Goal: Task Accomplishment & Management: Complete application form

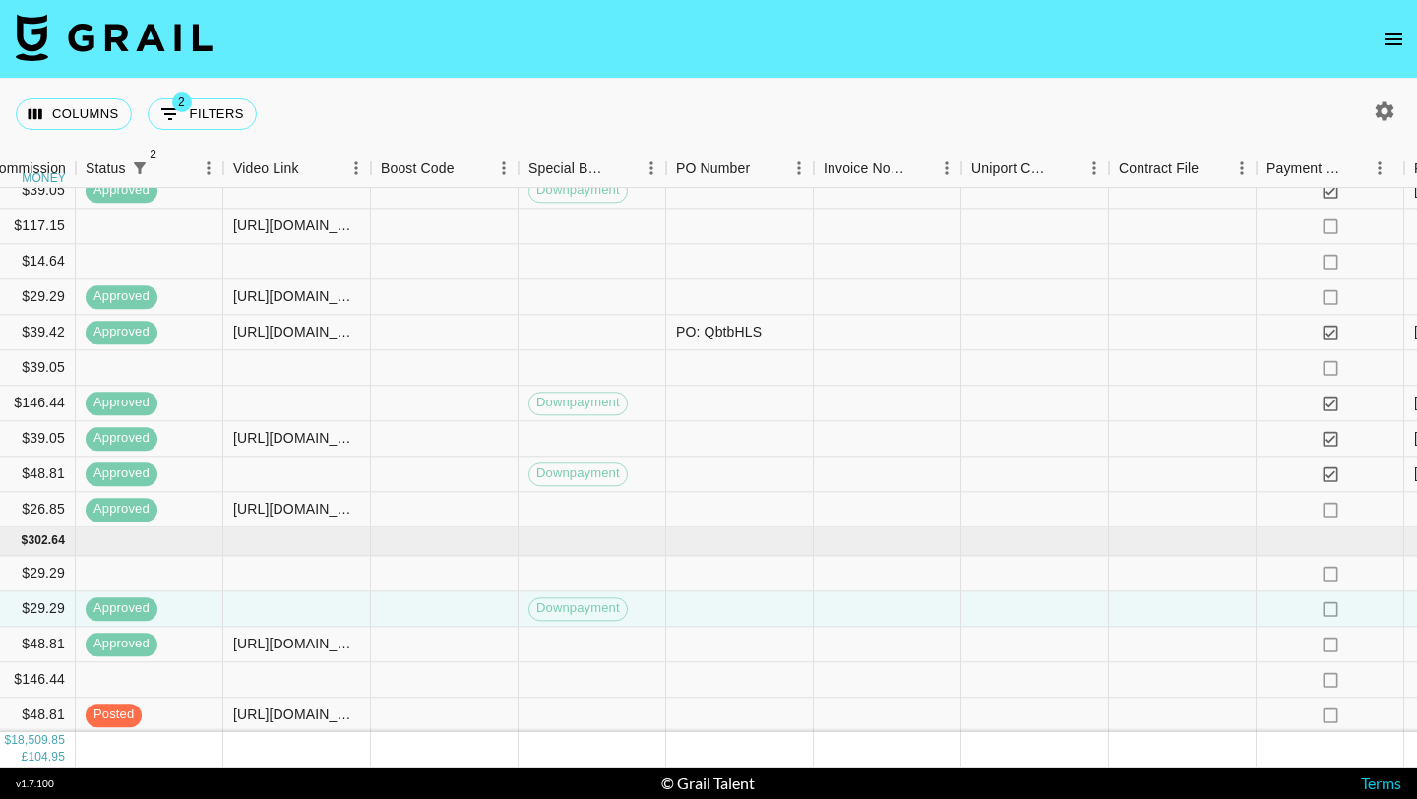
scroll to position [10912, 2367]
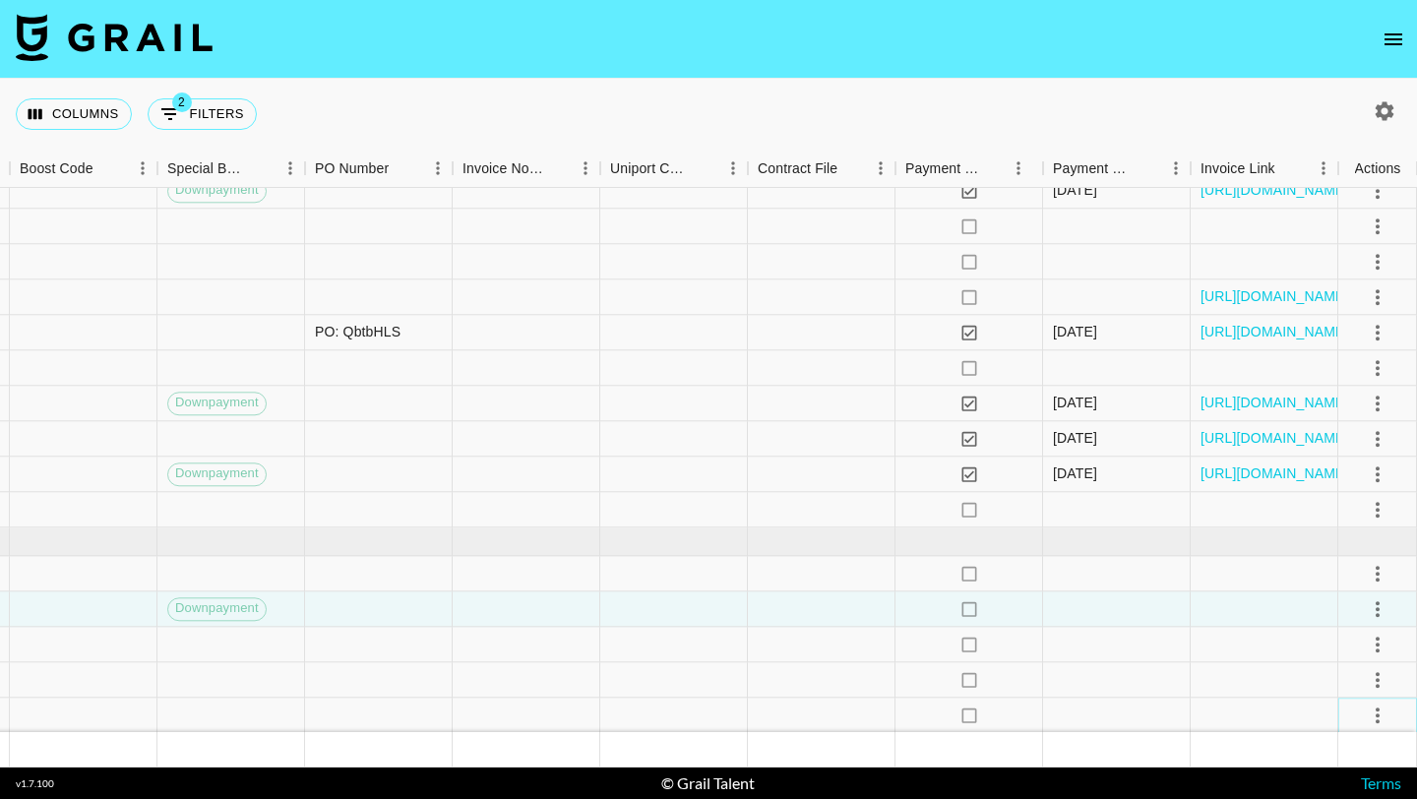
click at [1390, 710] on button "select merge strategy" at bounding box center [1377, 715] width 33 height 33
click at [1355, 677] on div "Approve" at bounding box center [1335, 673] width 60 height 24
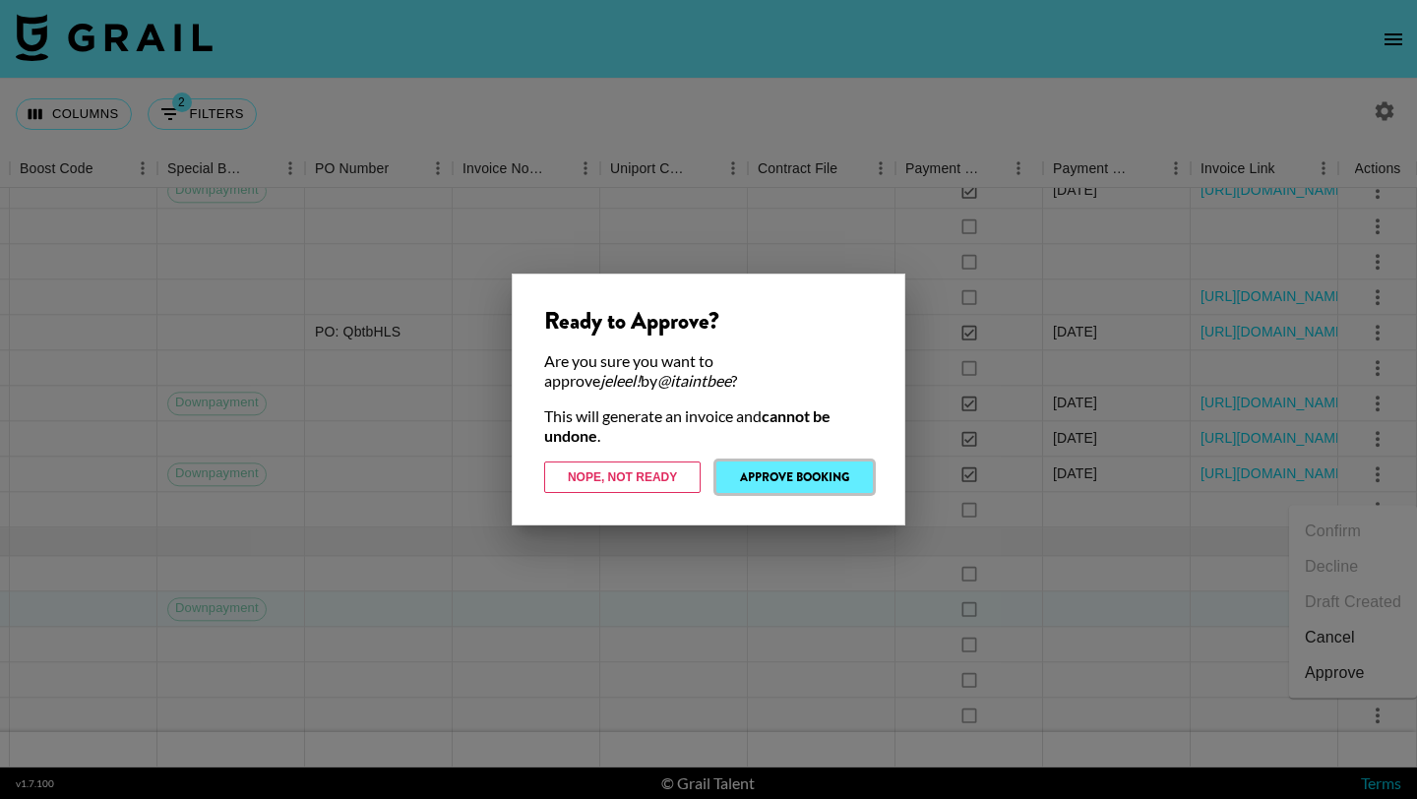
click at [788, 480] on button "Approve Booking" at bounding box center [794, 477] width 156 height 31
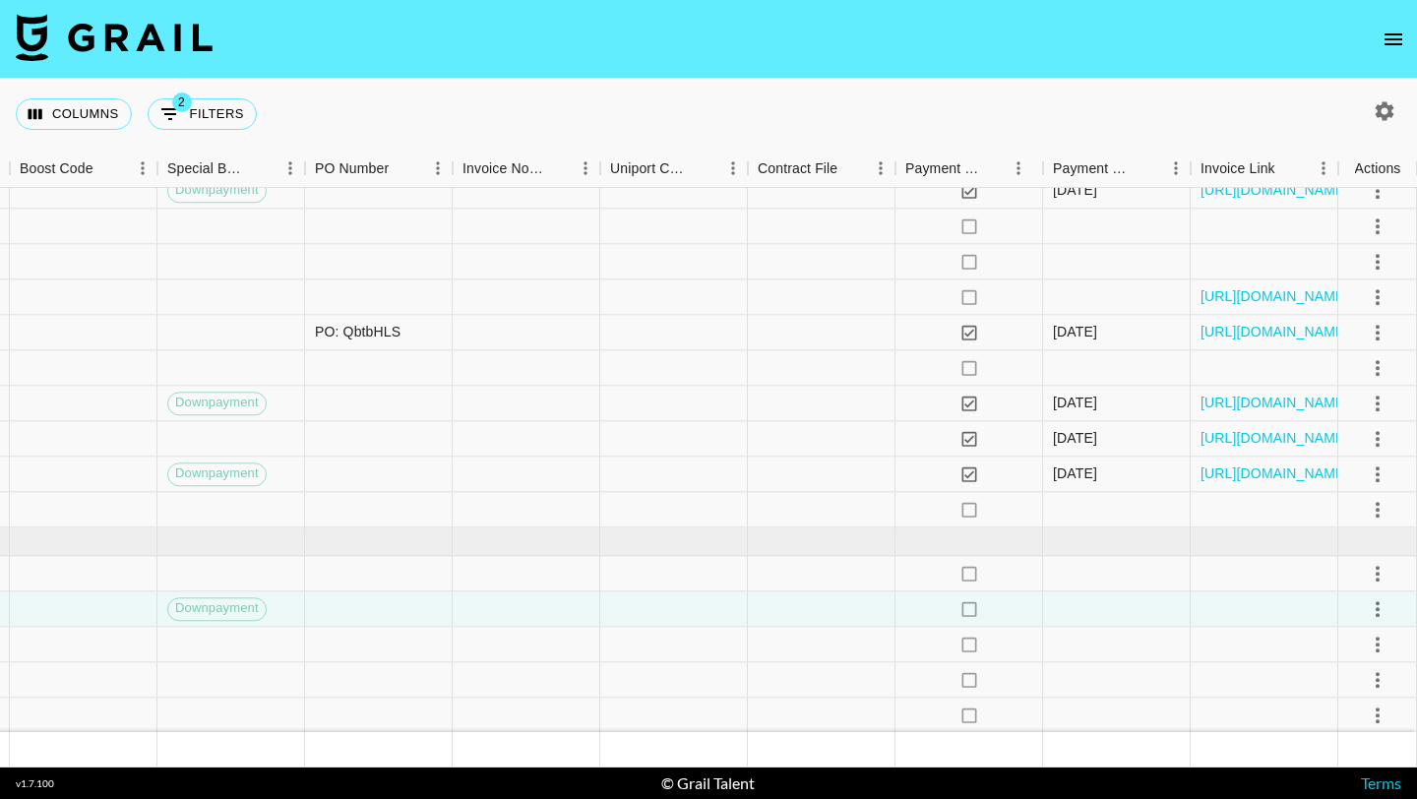
click at [1394, 41] on icon "open drawer" at bounding box center [1394, 40] width 24 height 24
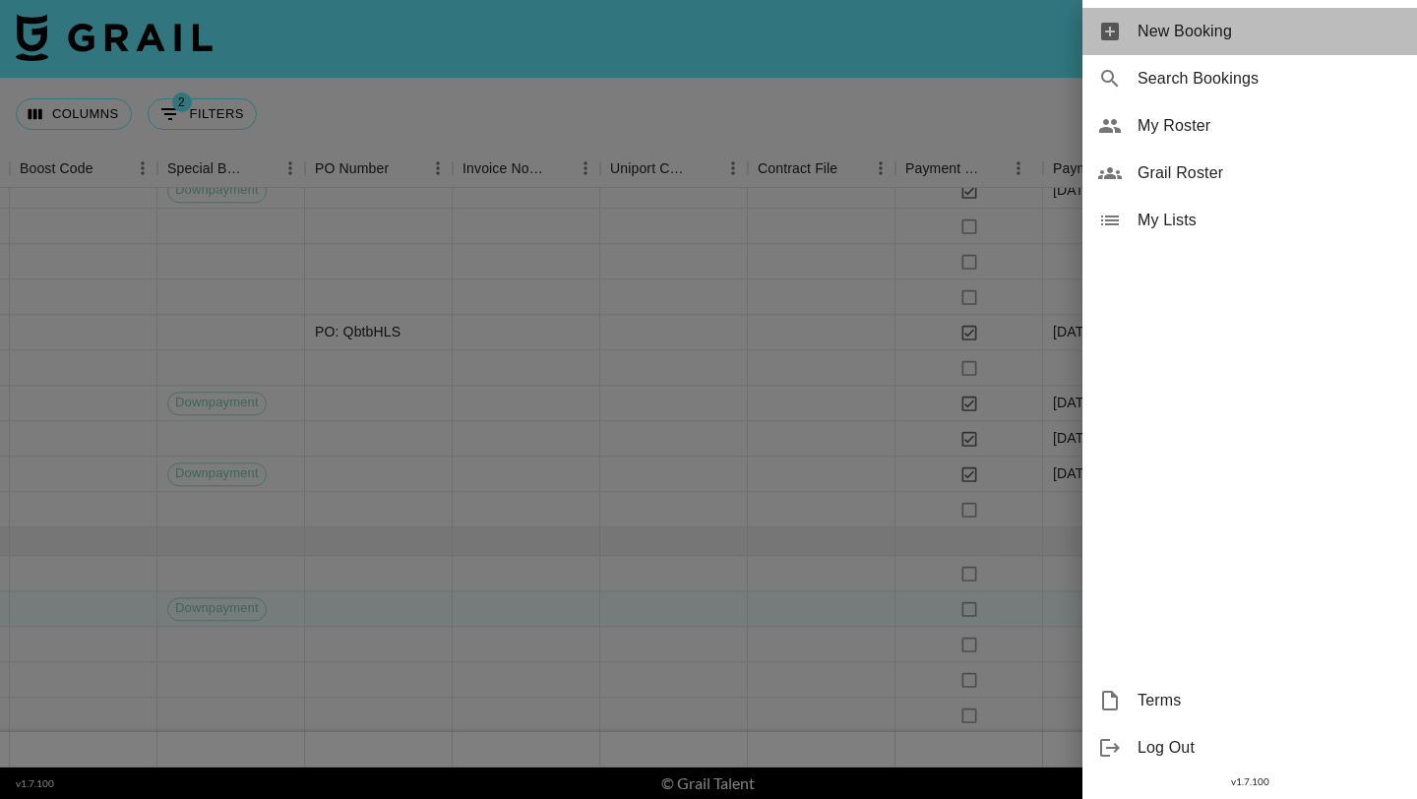
click at [1183, 43] on div "New Booking" at bounding box center [1250, 31] width 335 height 47
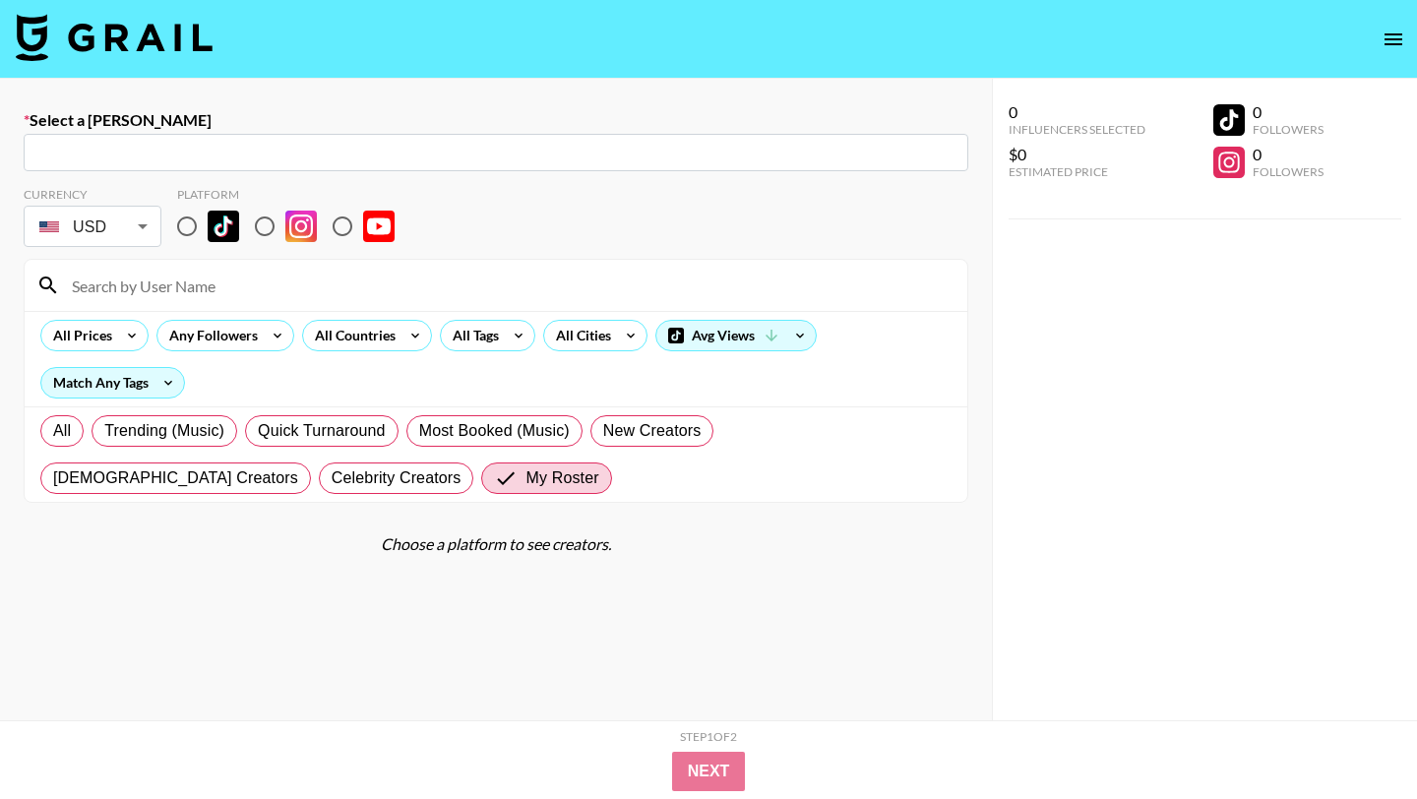
click at [387, 144] on input "text" at bounding box center [495, 153] width 921 height 23
click at [387, 150] on input "coral" at bounding box center [495, 153] width 921 height 23
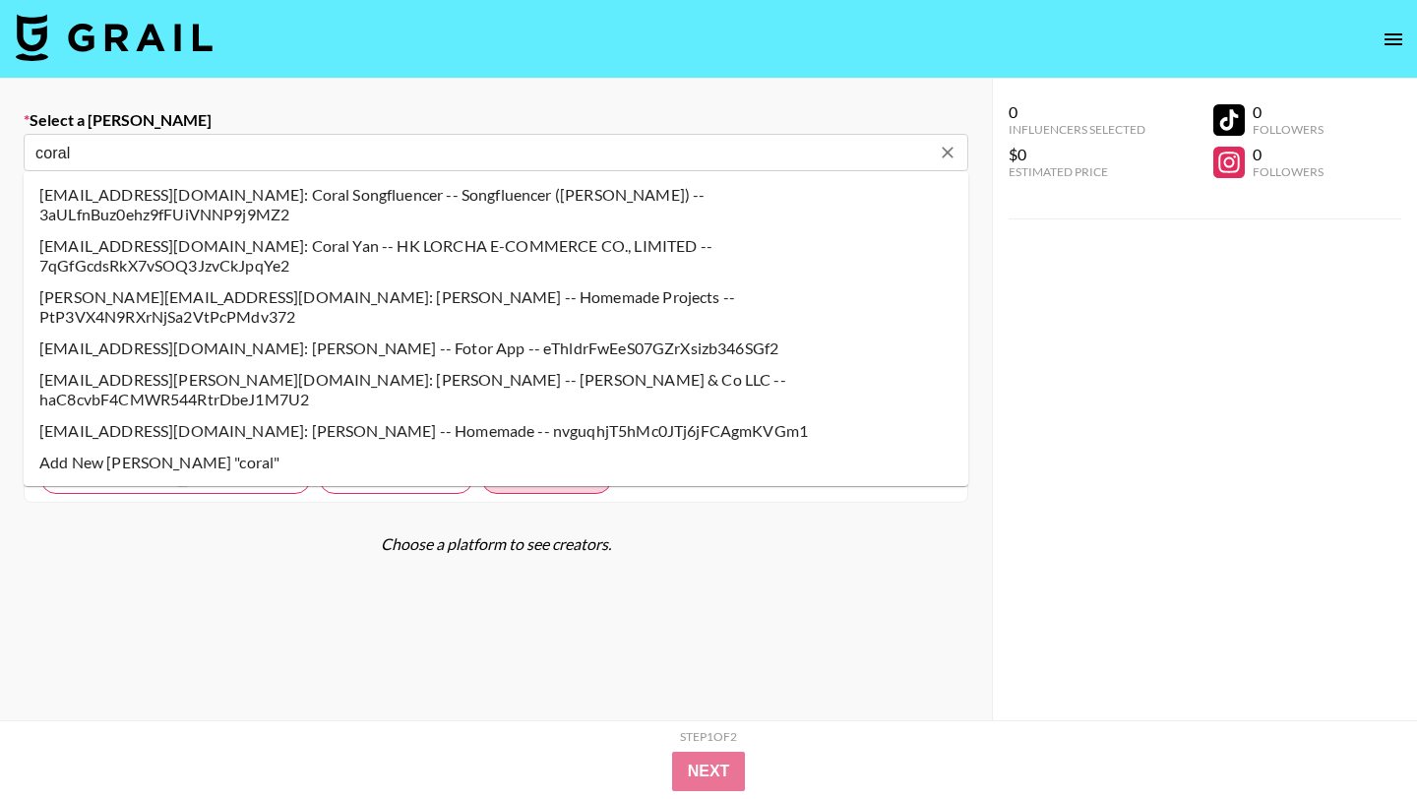
type input "coral@songfluencer.com: Coral Songfluencer -- Songfluencer (Genni) -- 3aULfnBuz…"
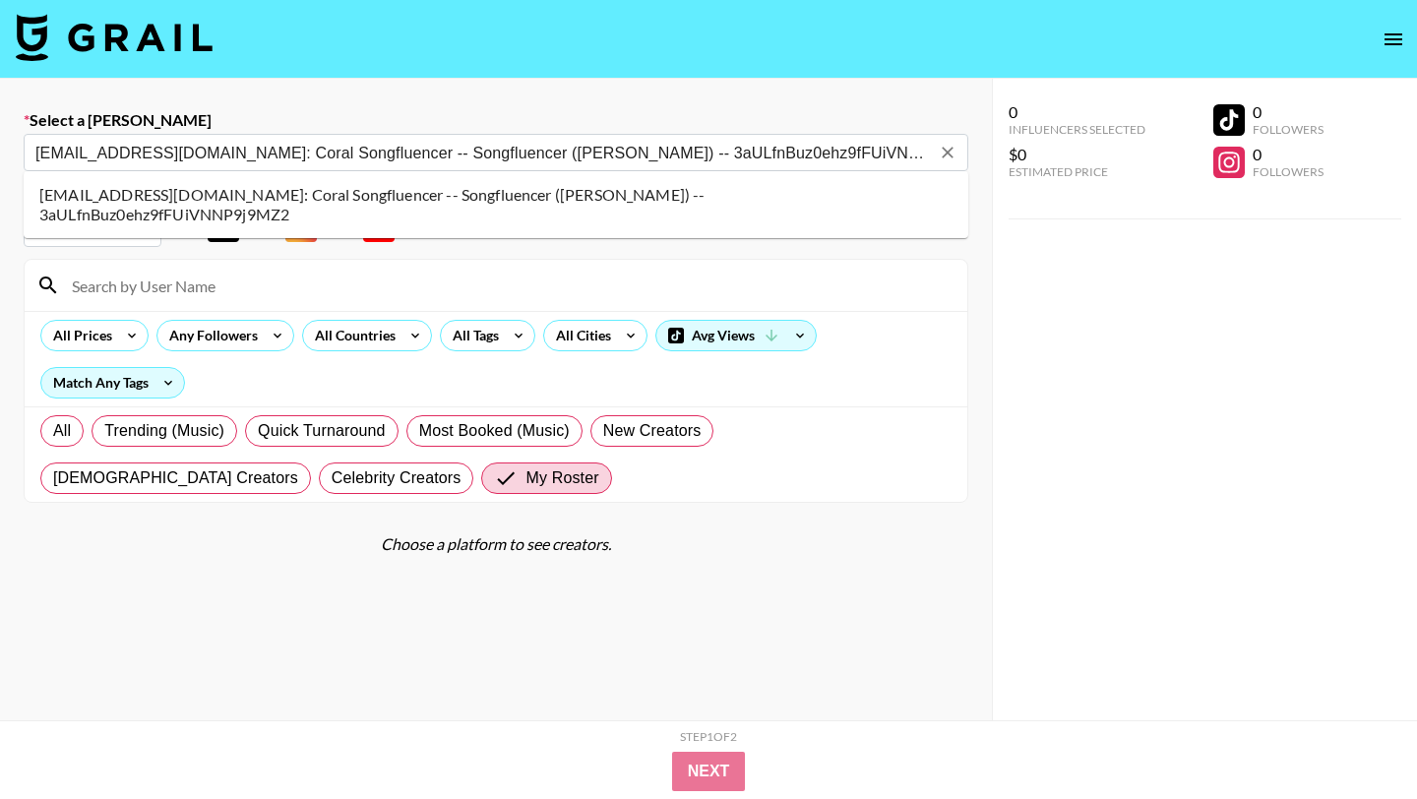
click at [186, 195] on li "coral@songfluencer.com: Coral Songfluencer -- Songfluencer (Genni) -- 3aULfnBuz…" at bounding box center [496, 204] width 945 height 51
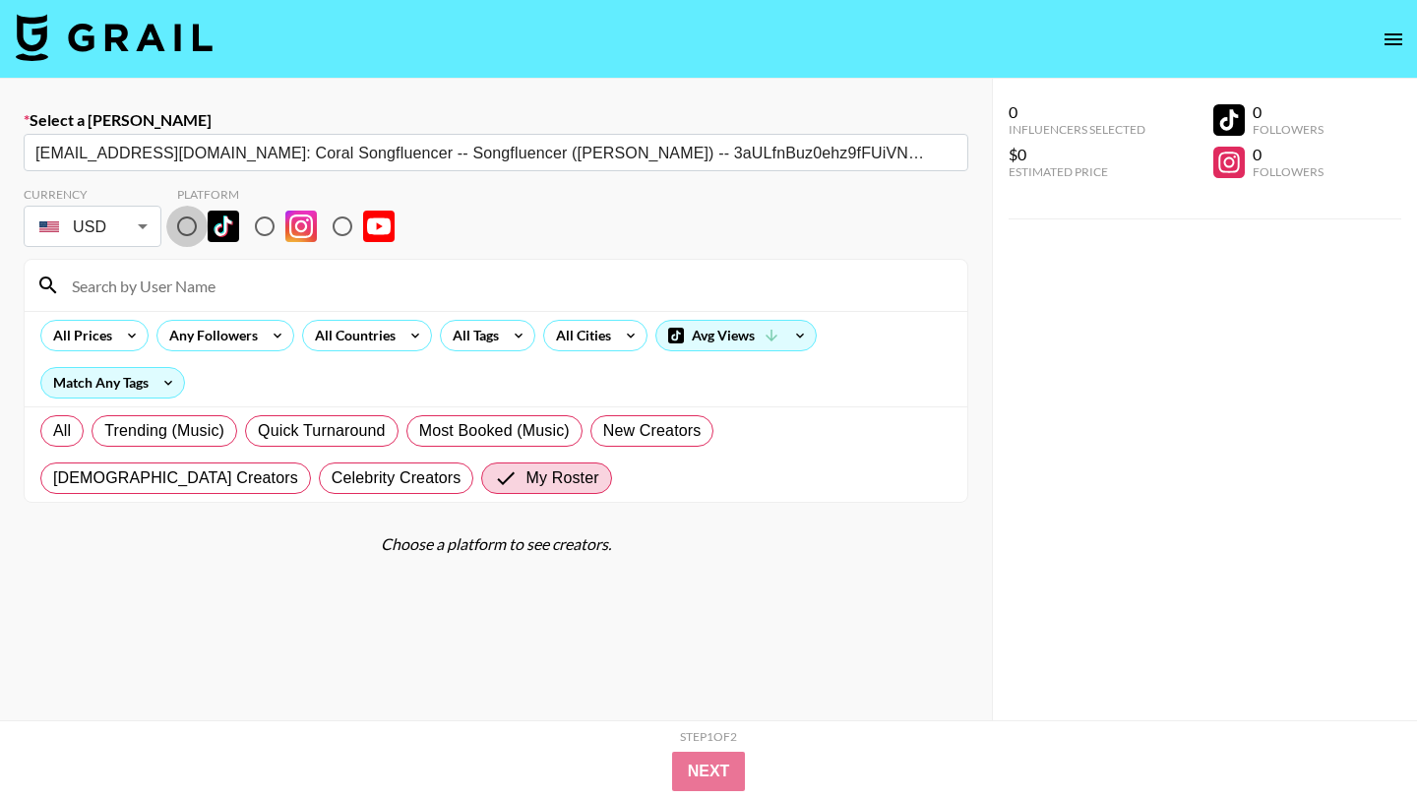
click at [186, 225] on input "radio" at bounding box center [186, 226] width 41 height 41
radio input "true"
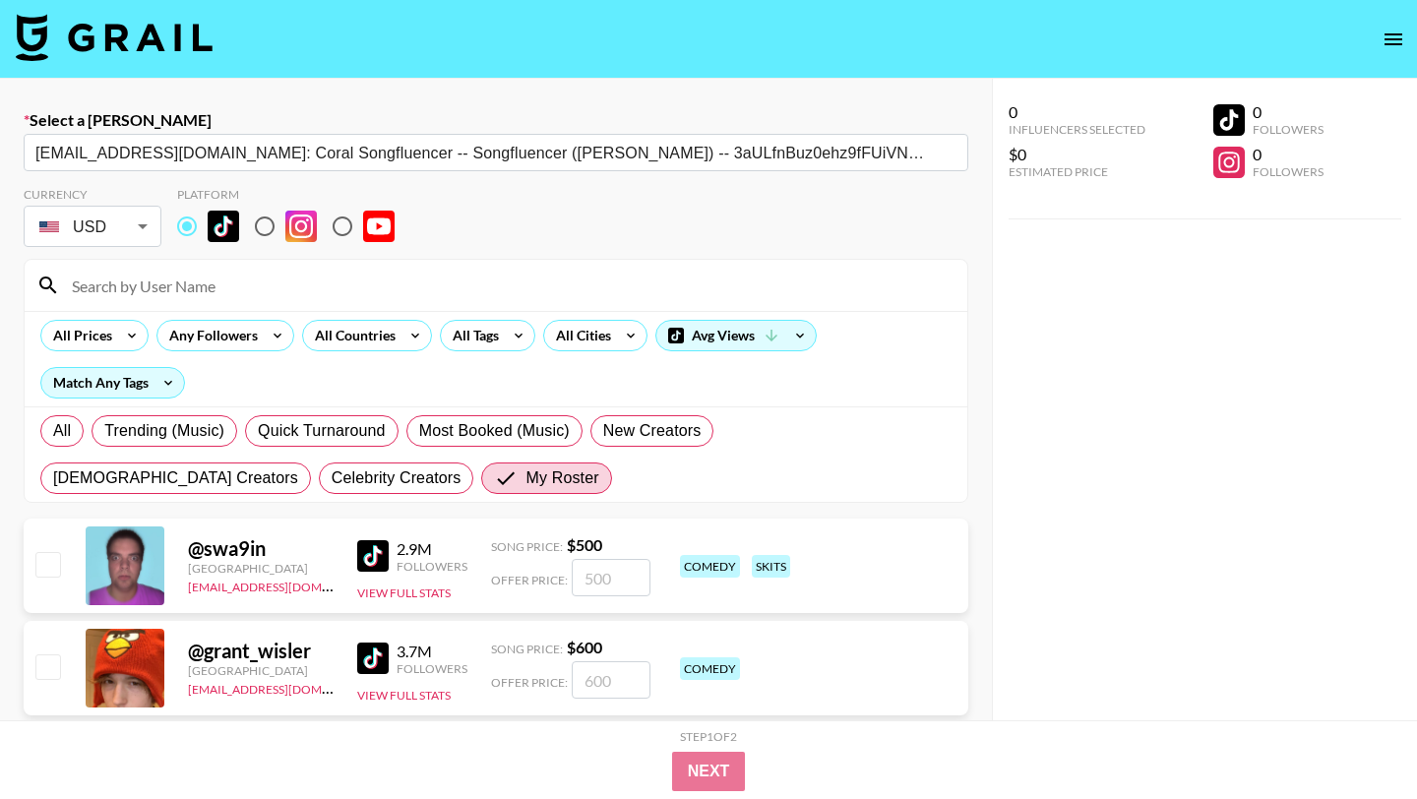
click at [209, 276] on input at bounding box center [508, 285] width 896 height 31
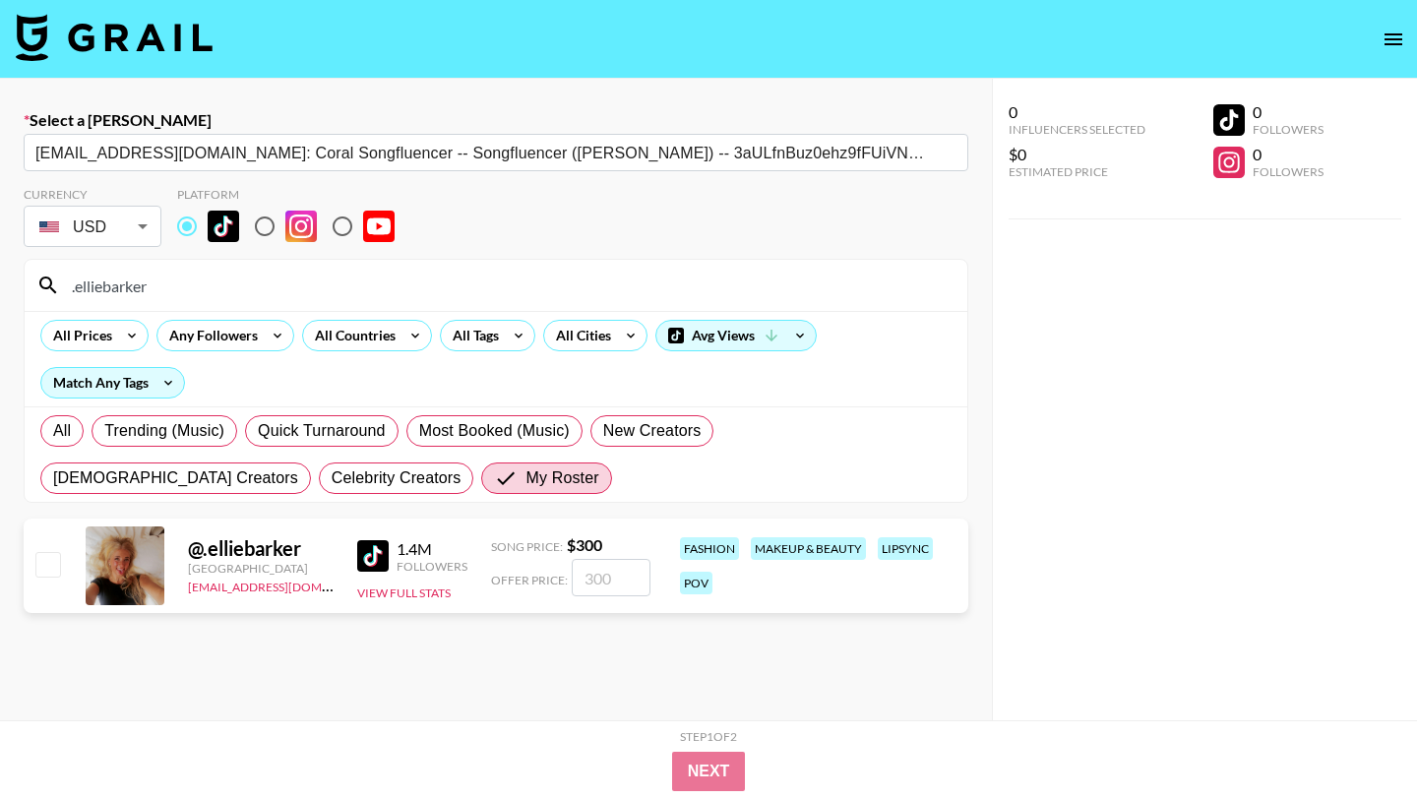
type input ".elliebarker"
click at [28, 551] on div "@ .elliebarker United States max@grail-talent.com 1.4M Followers View Full Stat…" at bounding box center [496, 566] width 945 height 94
click at [32, 556] on div at bounding box center [46, 565] width 31 height 33
click at [38, 556] on input "checkbox" at bounding box center [47, 564] width 24 height 24
checkbox input "true"
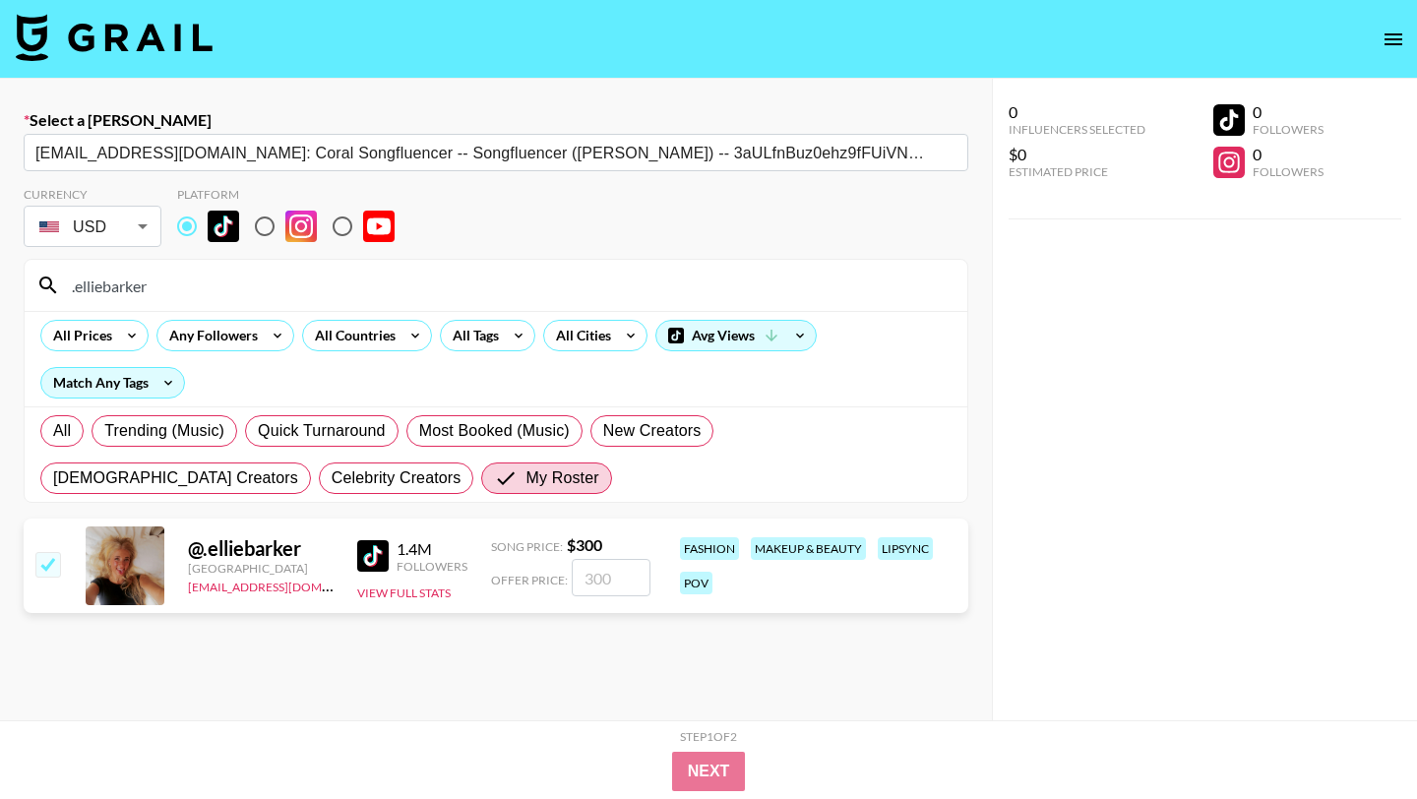
type input "300"
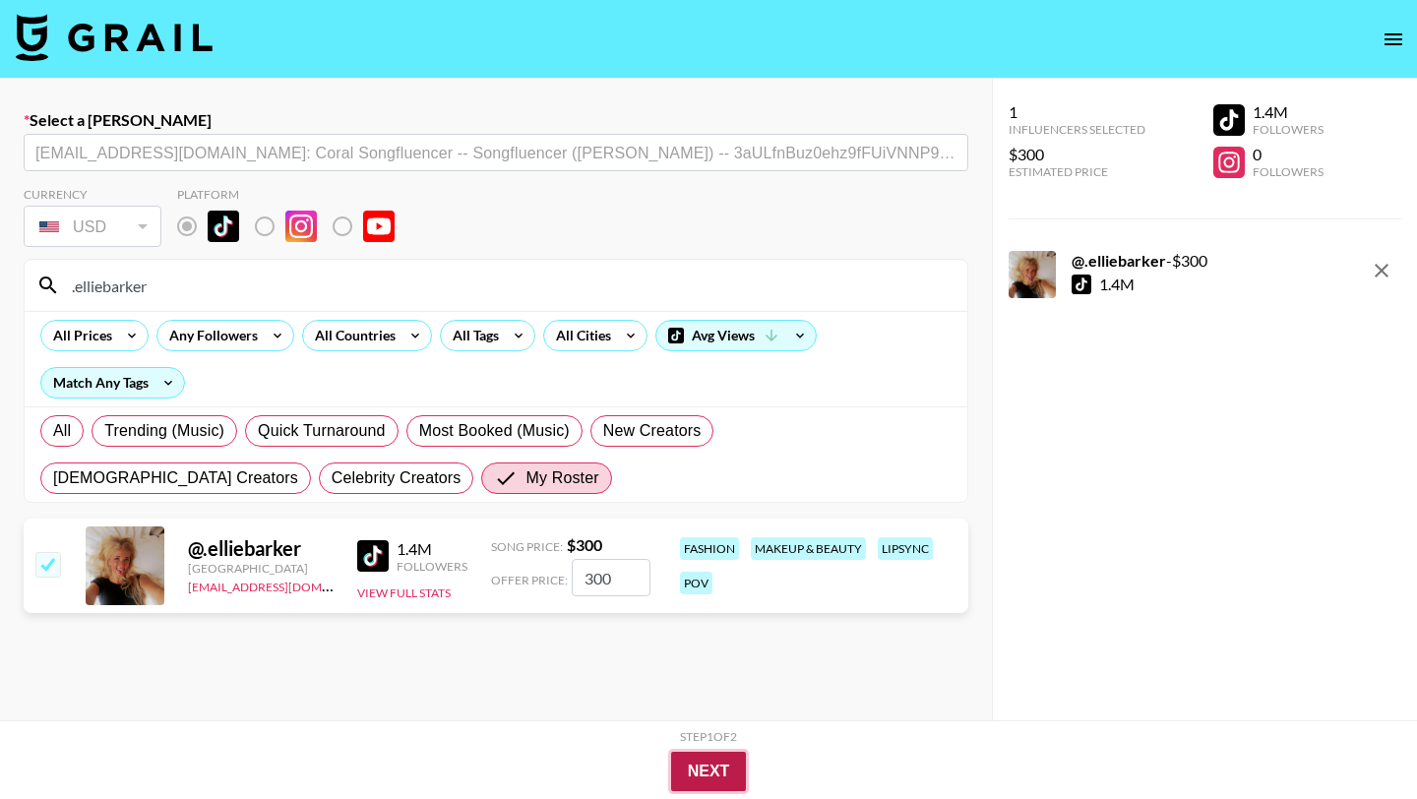
click at [715, 763] on button "Next" at bounding box center [709, 771] width 76 height 39
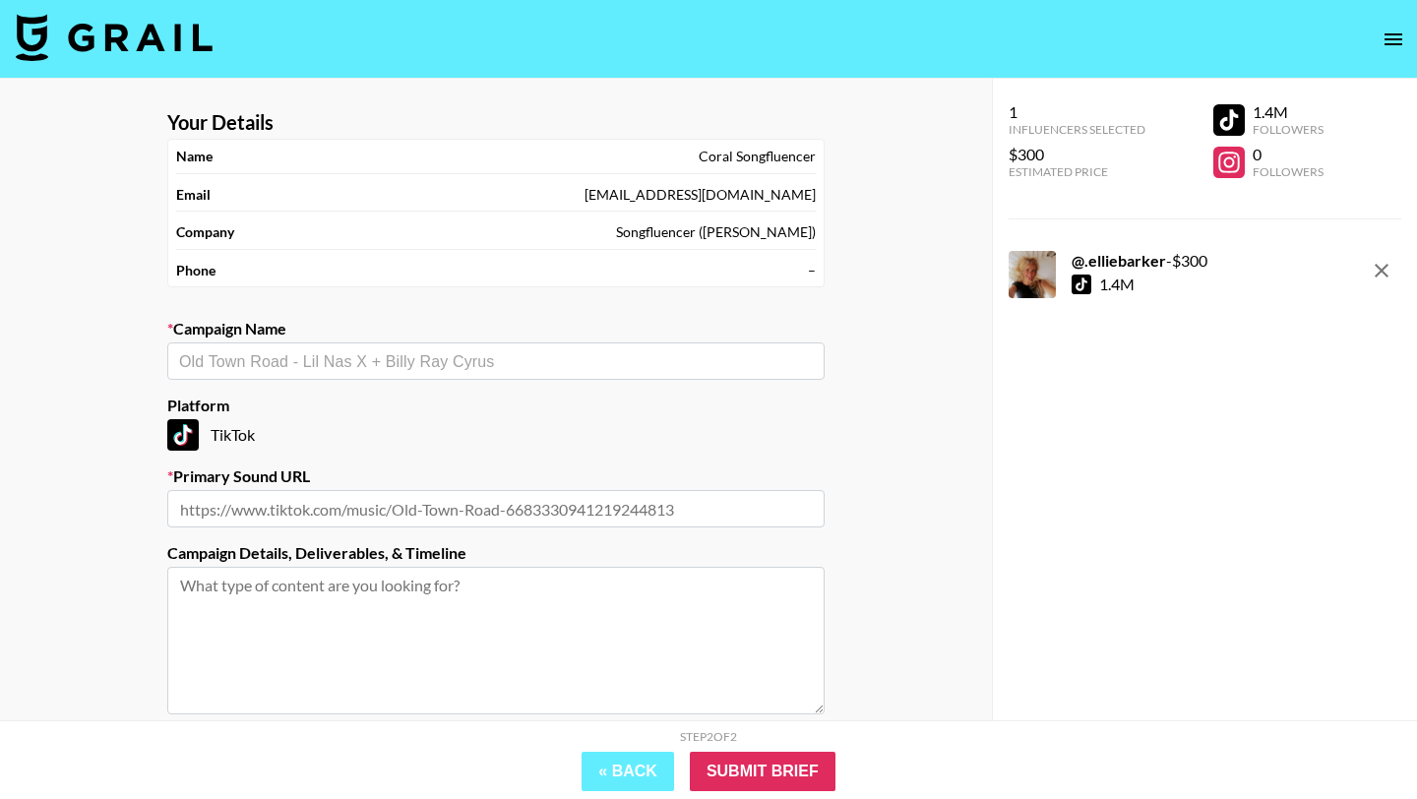
click at [511, 366] on input "text" at bounding box center [496, 361] width 634 height 23
click at [444, 402] on li "Add New Campaign: "Freedom"" at bounding box center [495, 403] width 657 height 31
type input "Freedom"
click at [471, 511] on input "text" at bounding box center [495, 508] width 657 height 37
paste input "https://www.tiktok.com/music/Freedom-Radio-Edit-7506846770980145168"
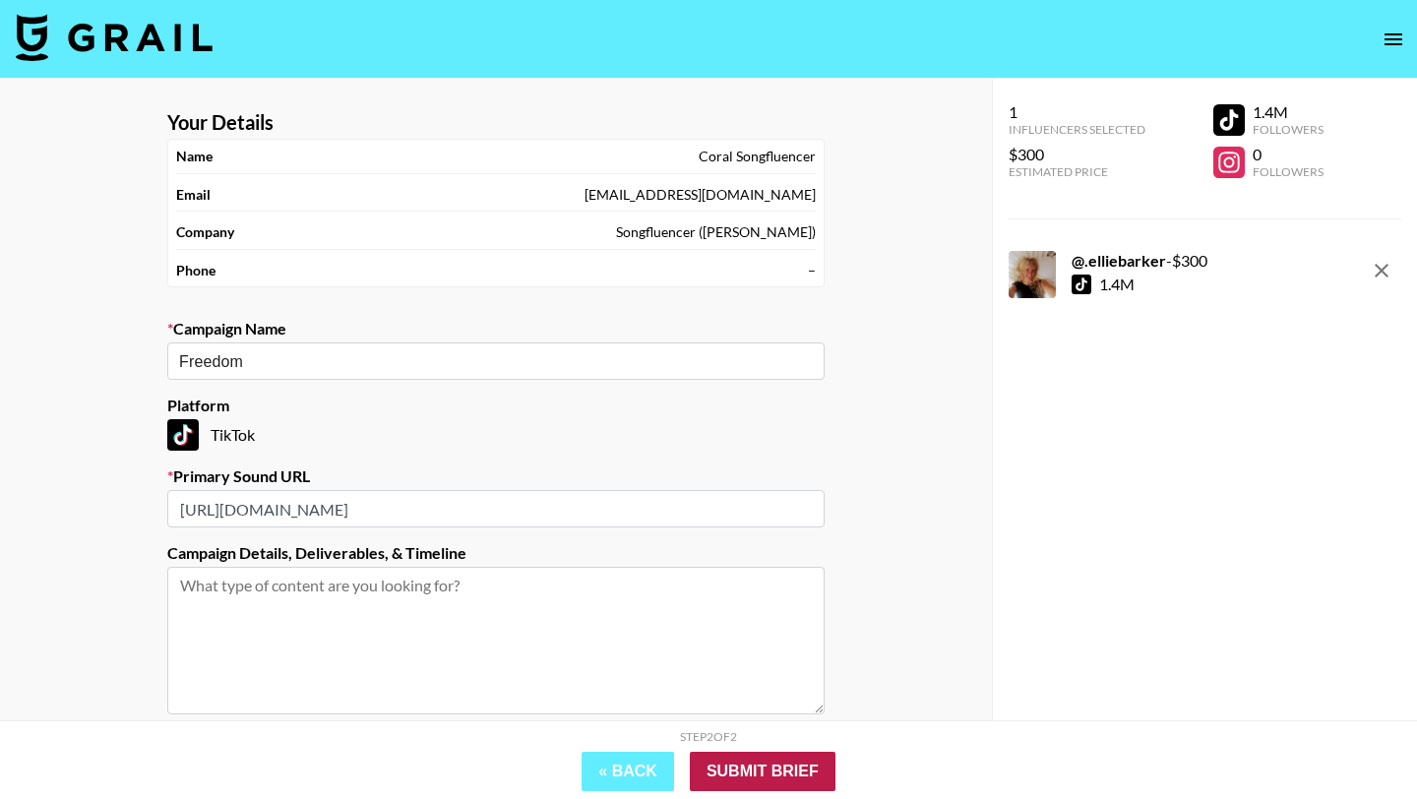
type input "https://www.tiktok.com/music/Freedom-Radio-Edit-7506846770980145168"
click at [733, 775] on input "Submit Brief" at bounding box center [763, 771] width 146 height 39
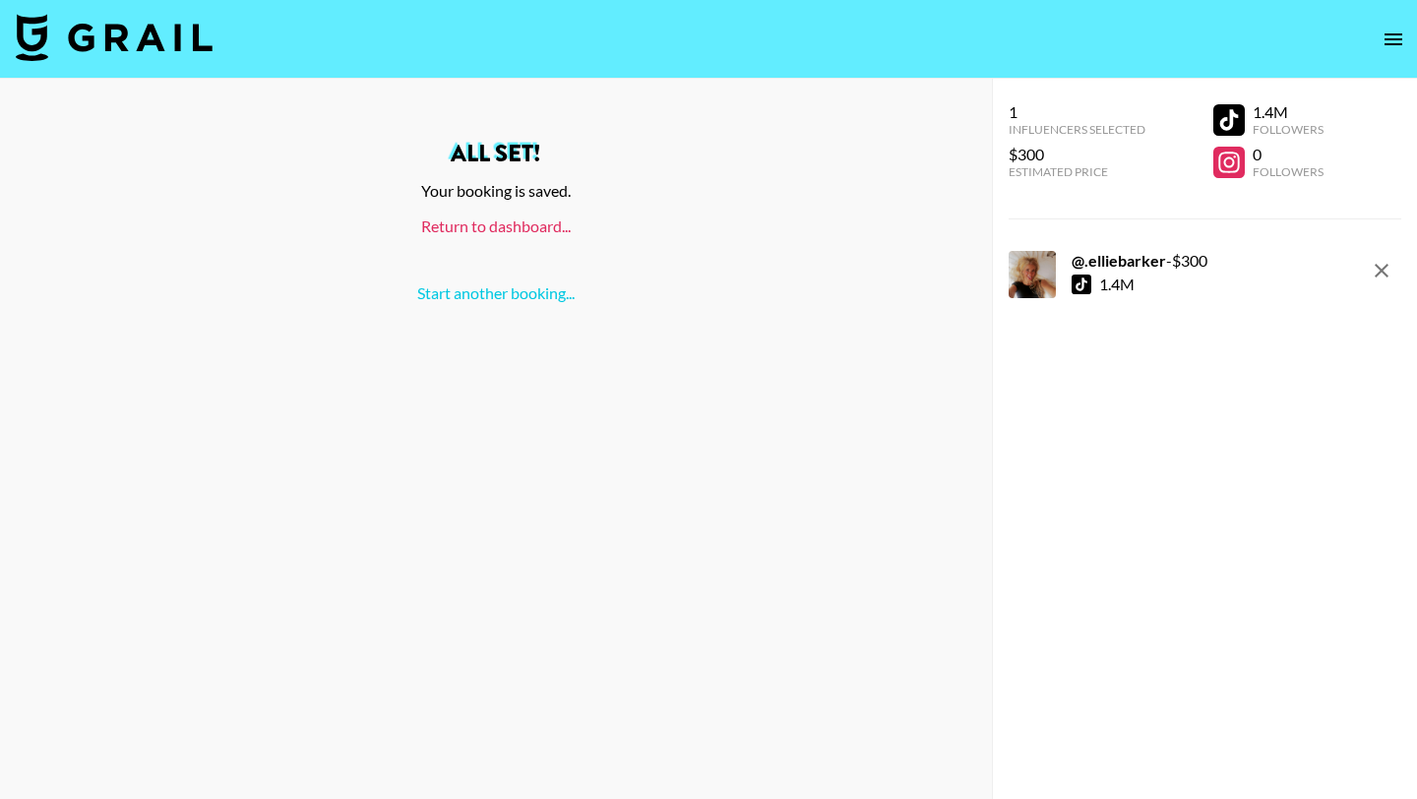
click at [510, 233] on link "Return to dashboard..." at bounding box center [496, 226] width 150 height 19
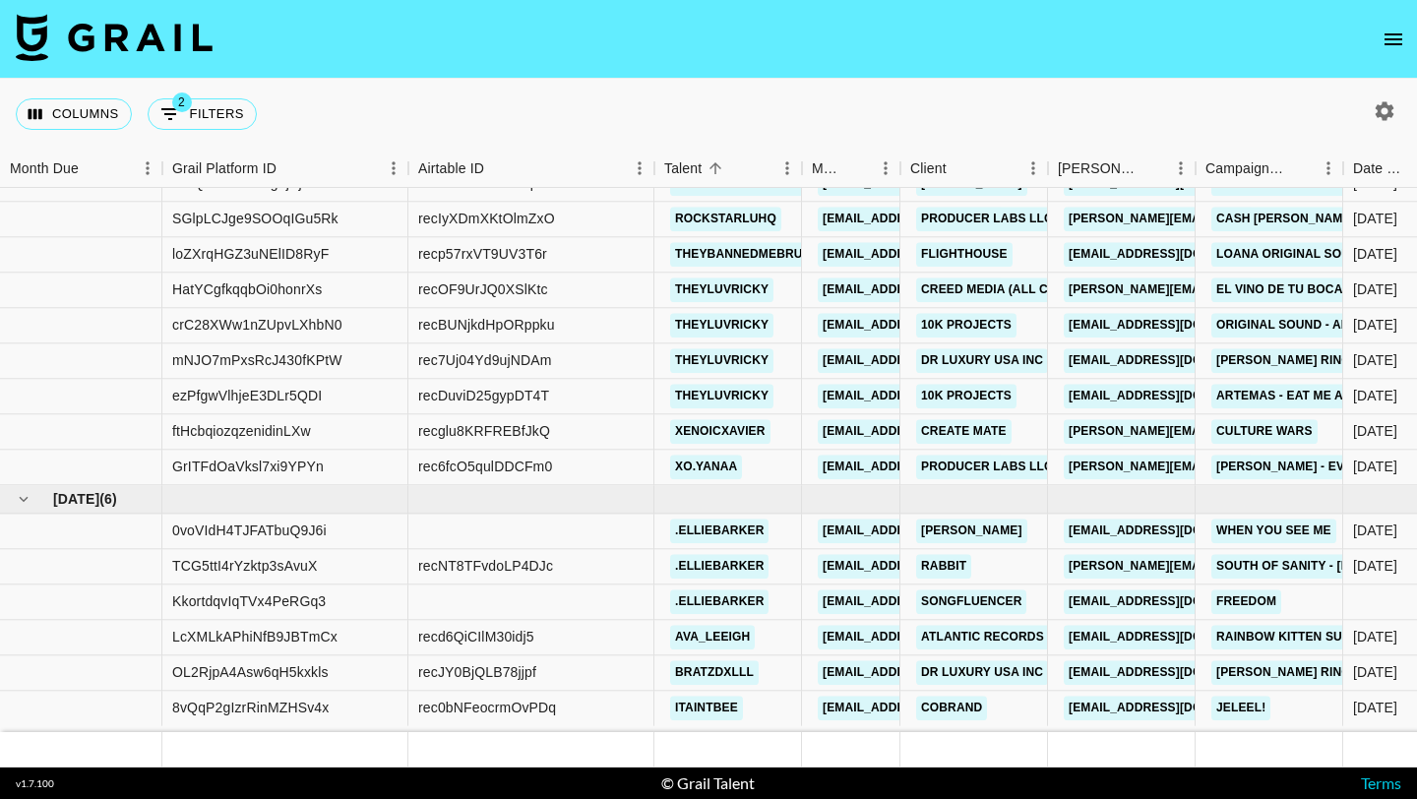
scroll to position [10948, 0]
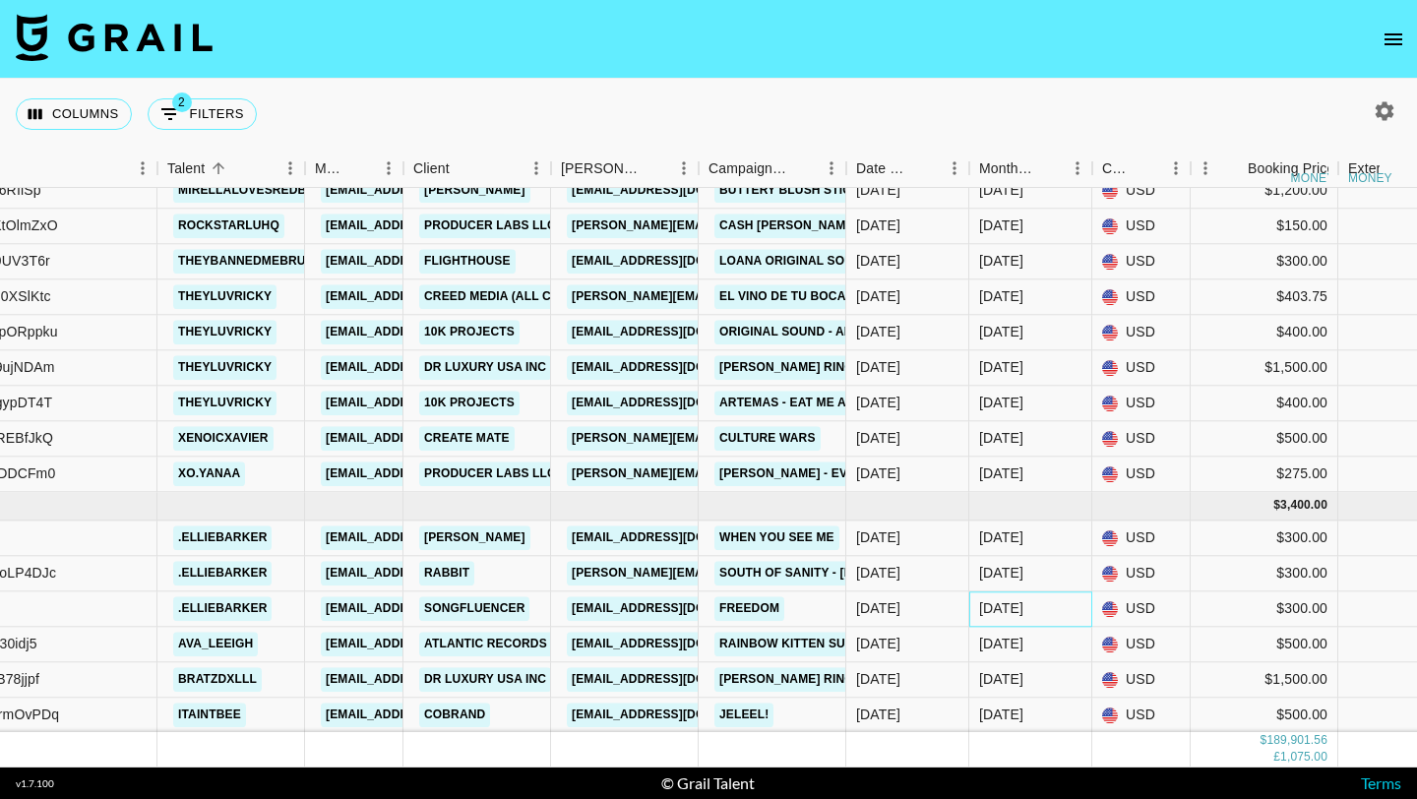
click at [979, 609] on div "[DATE]" at bounding box center [1001, 609] width 44 height 20
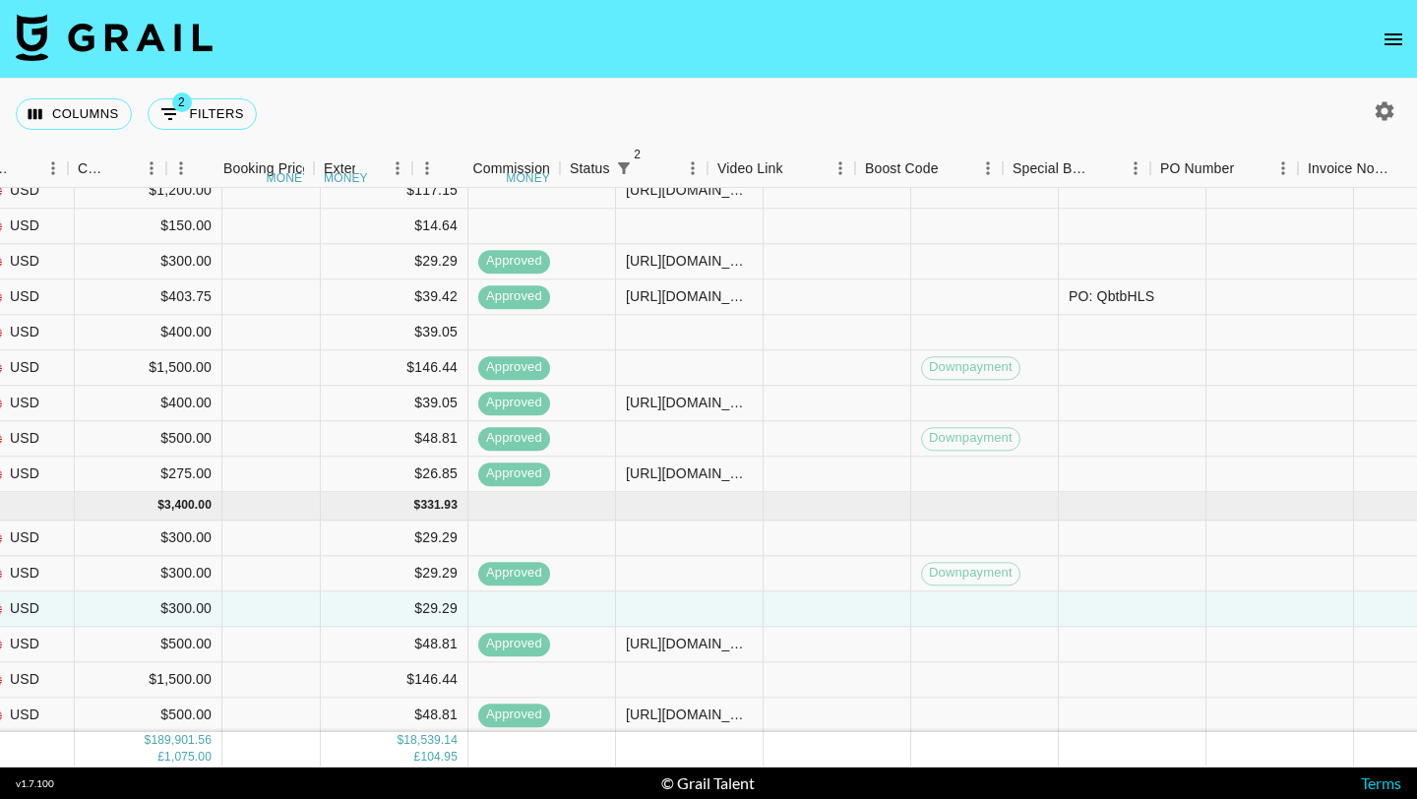
scroll to position [10948, 1934]
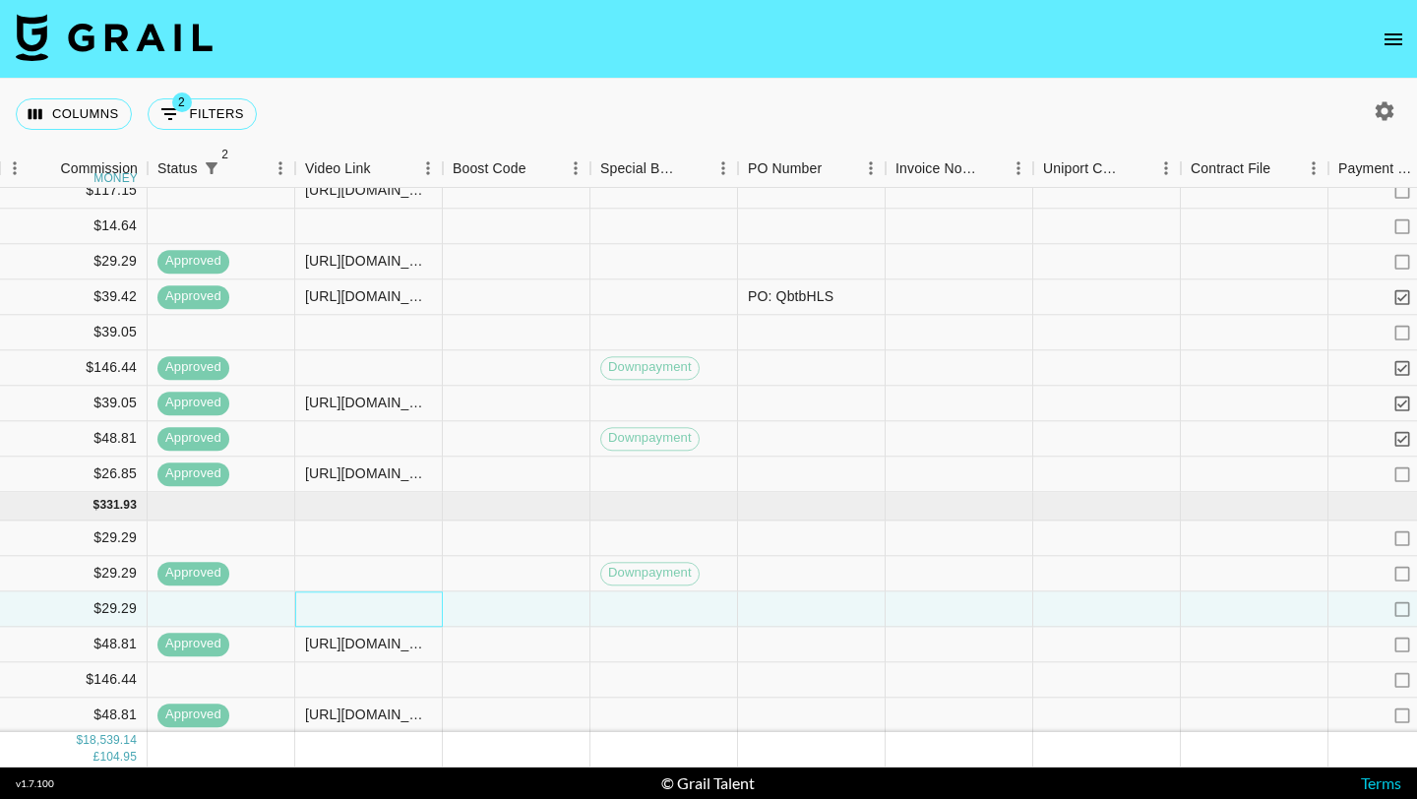
click at [375, 608] on div at bounding box center [369, 608] width 148 height 35
type input "[URL][DOMAIN_NAME]"
click at [506, 595] on div at bounding box center [517, 608] width 148 height 35
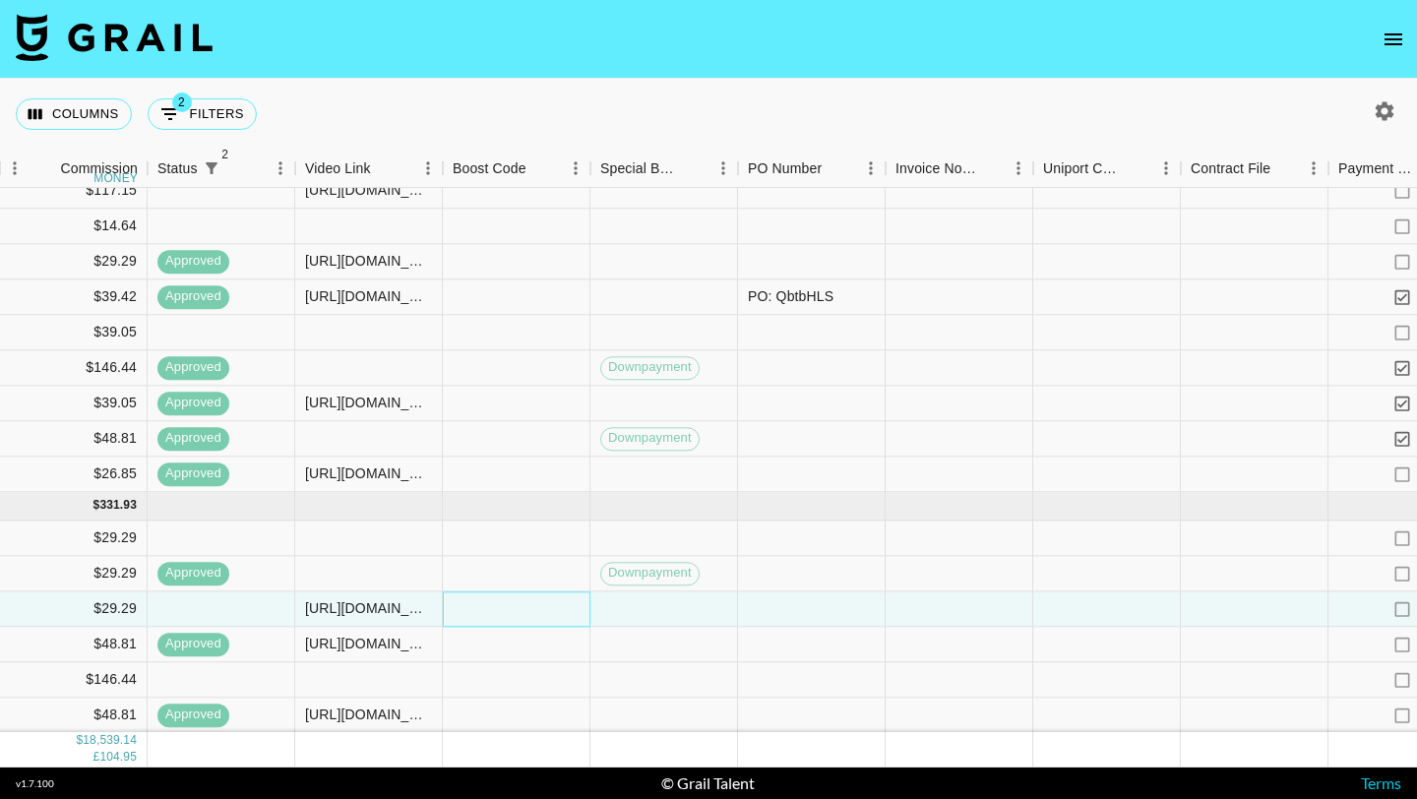
scroll to position [10948, 2367]
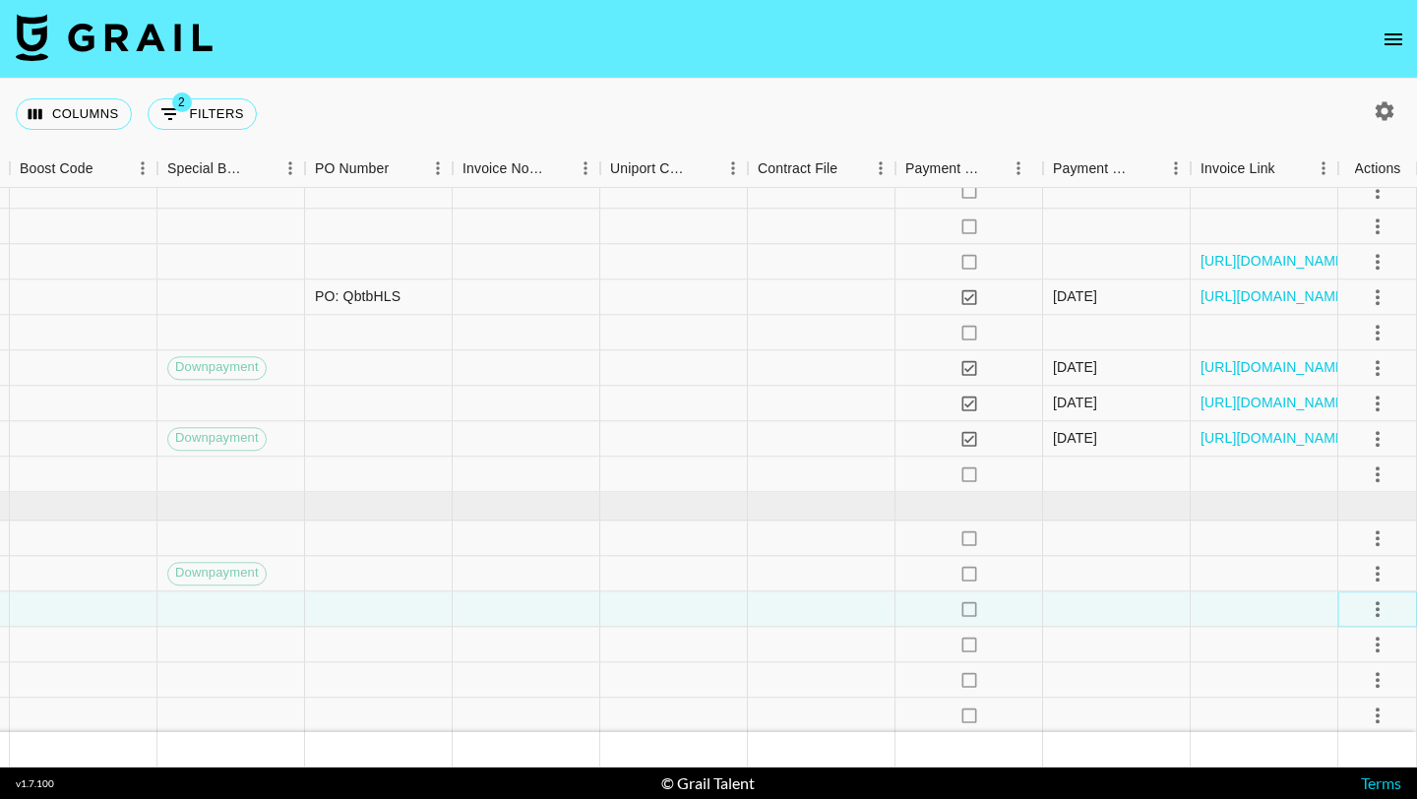
click at [1377, 604] on icon "select merge strategy" at bounding box center [1378, 609] width 24 height 24
click at [1363, 569] on div "Approve" at bounding box center [1335, 567] width 60 height 24
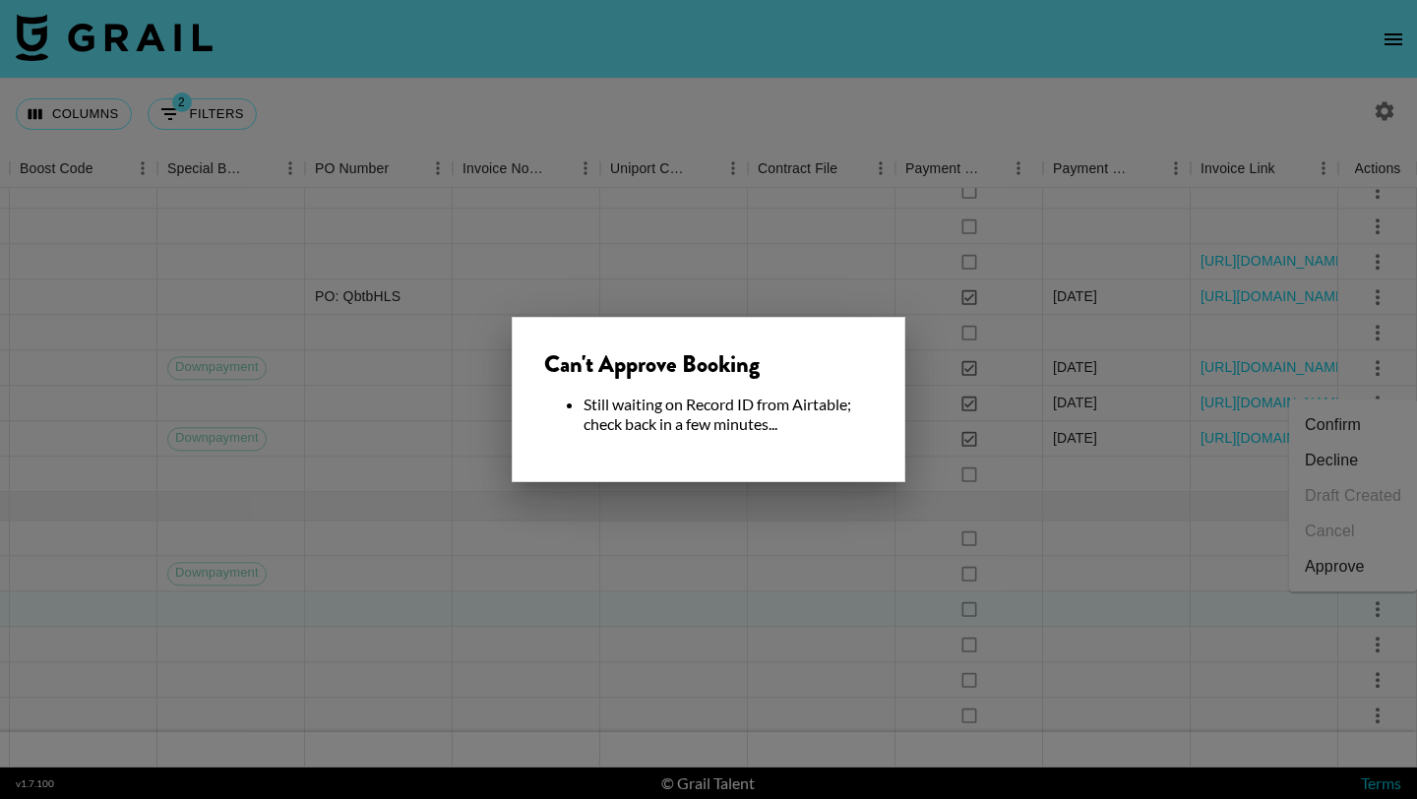
click at [803, 595] on div at bounding box center [708, 399] width 1417 height 799
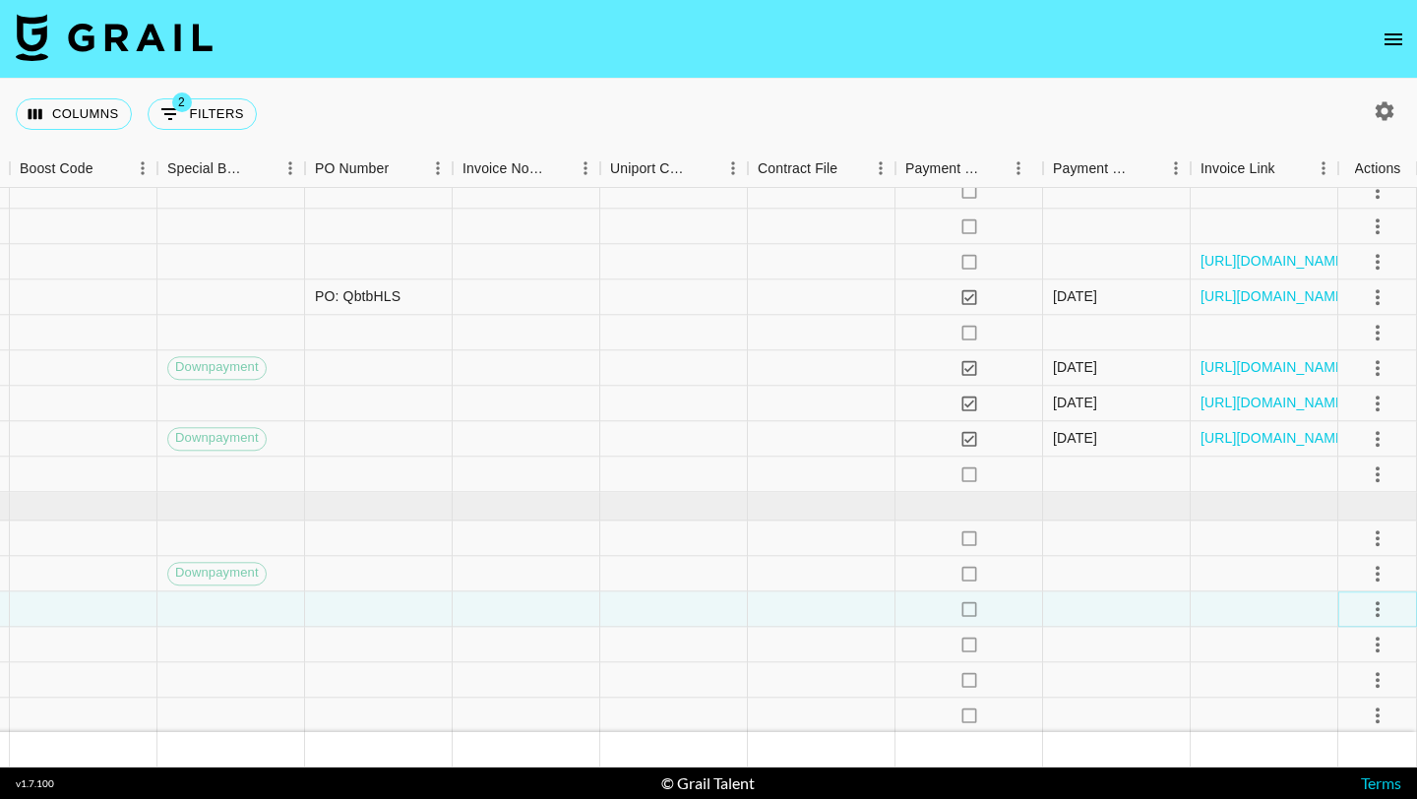
click at [1373, 597] on icon "select merge strategy" at bounding box center [1378, 609] width 24 height 24
click at [1367, 562] on li "Approve" at bounding box center [1353, 566] width 128 height 35
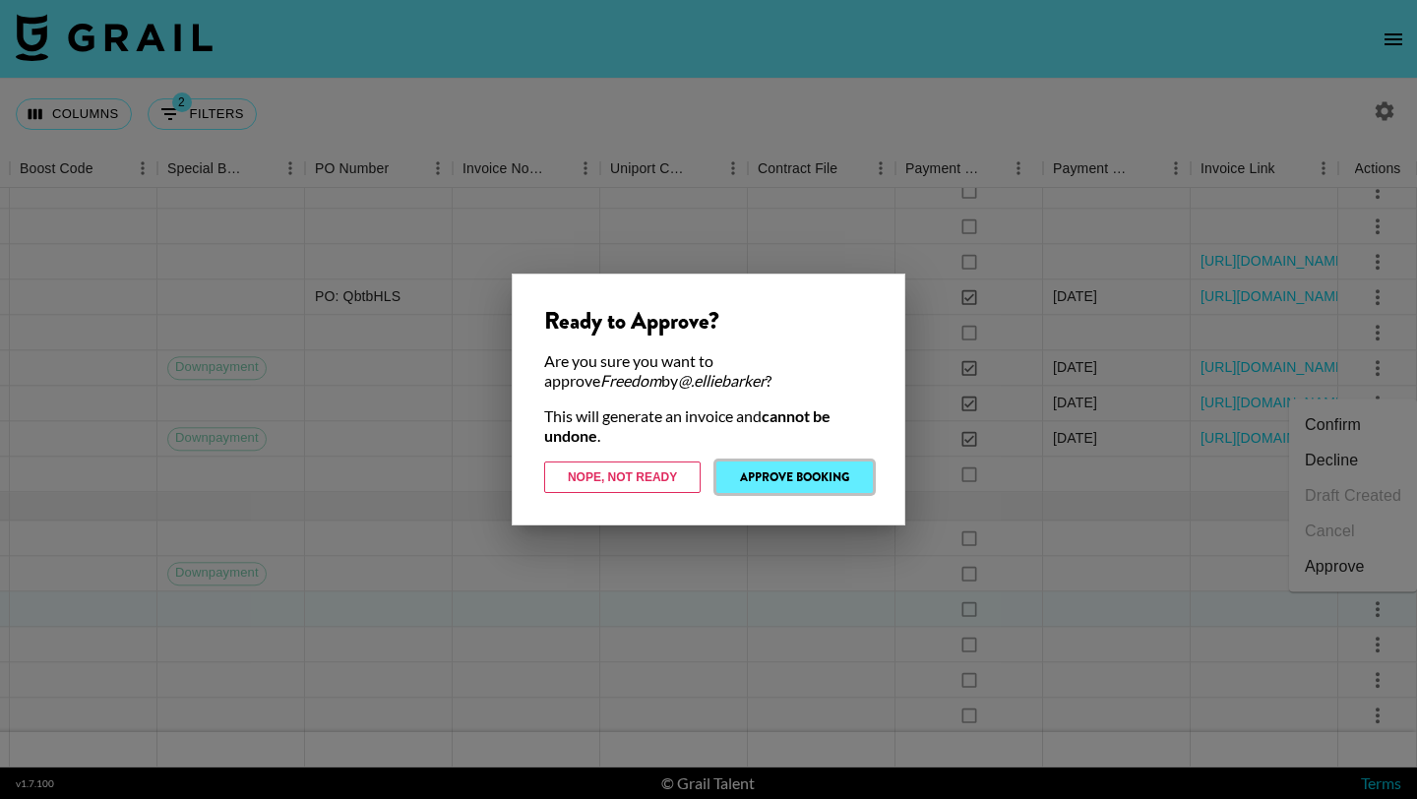
click at [838, 482] on button "Approve Booking" at bounding box center [794, 477] width 156 height 31
